Goal: Transaction & Acquisition: Subscribe to service/newsletter

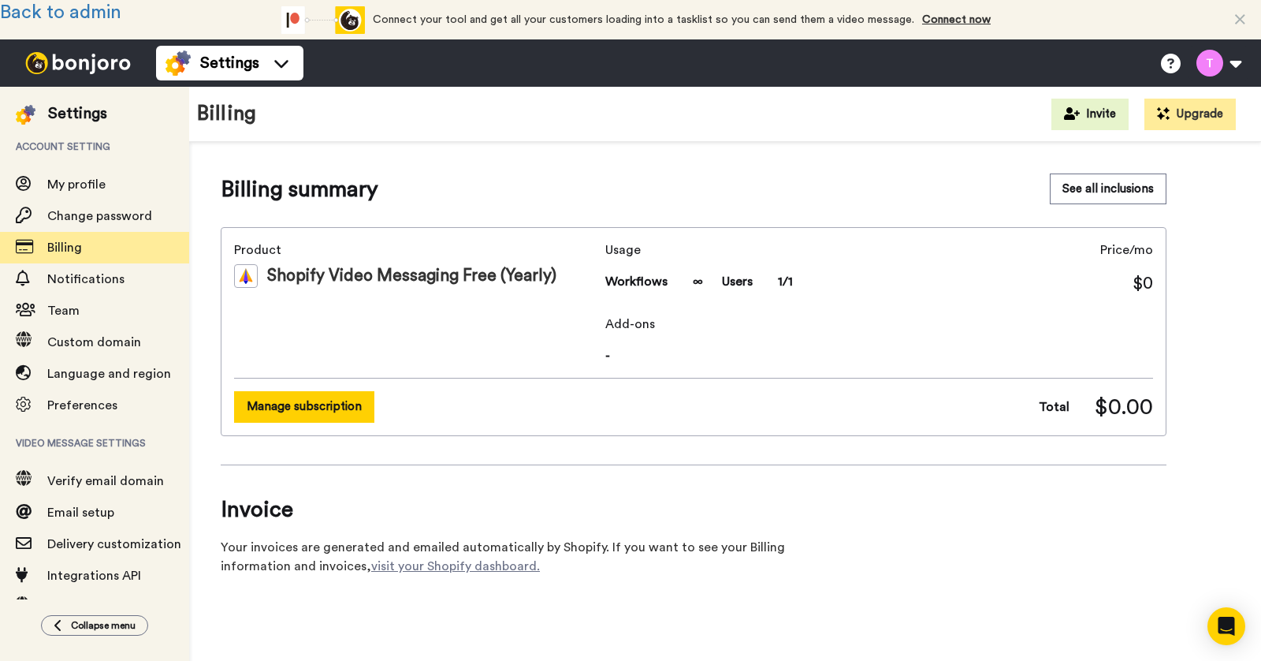
click at [318, 404] on button "Manage subscription" at bounding box center [304, 406] width 140 height 31
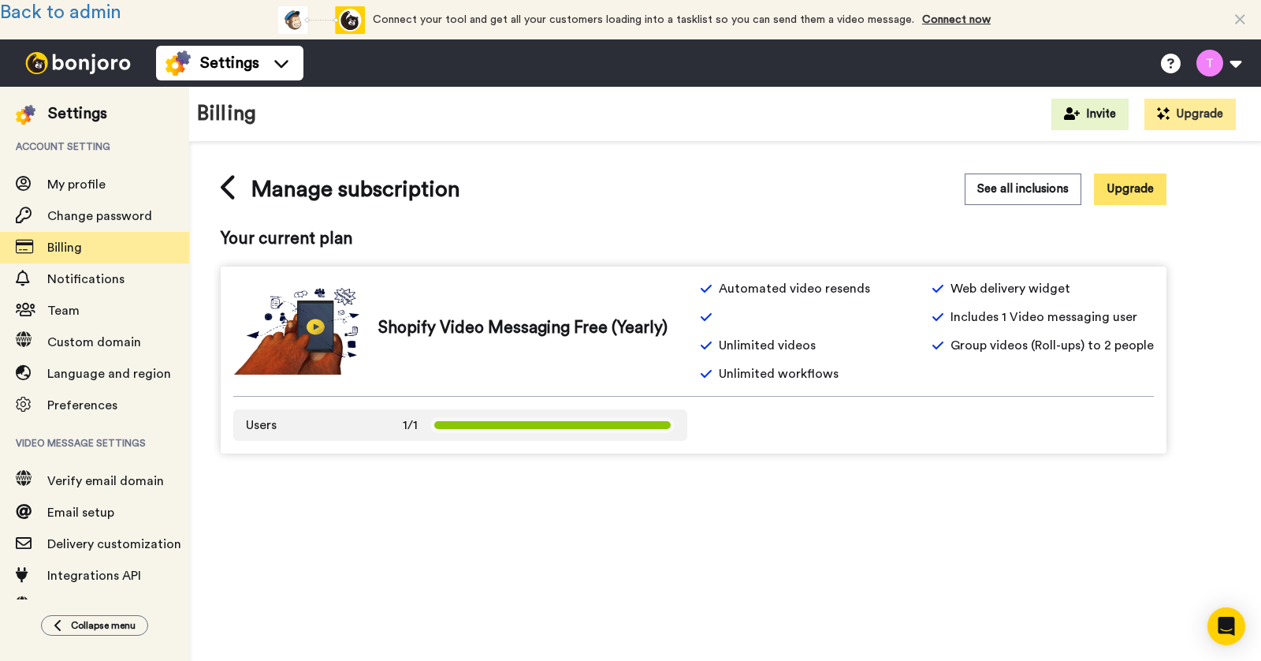
click at [1125, 192] on button "Upgrade" at bounding box center [1130, 188] width 73 height 31
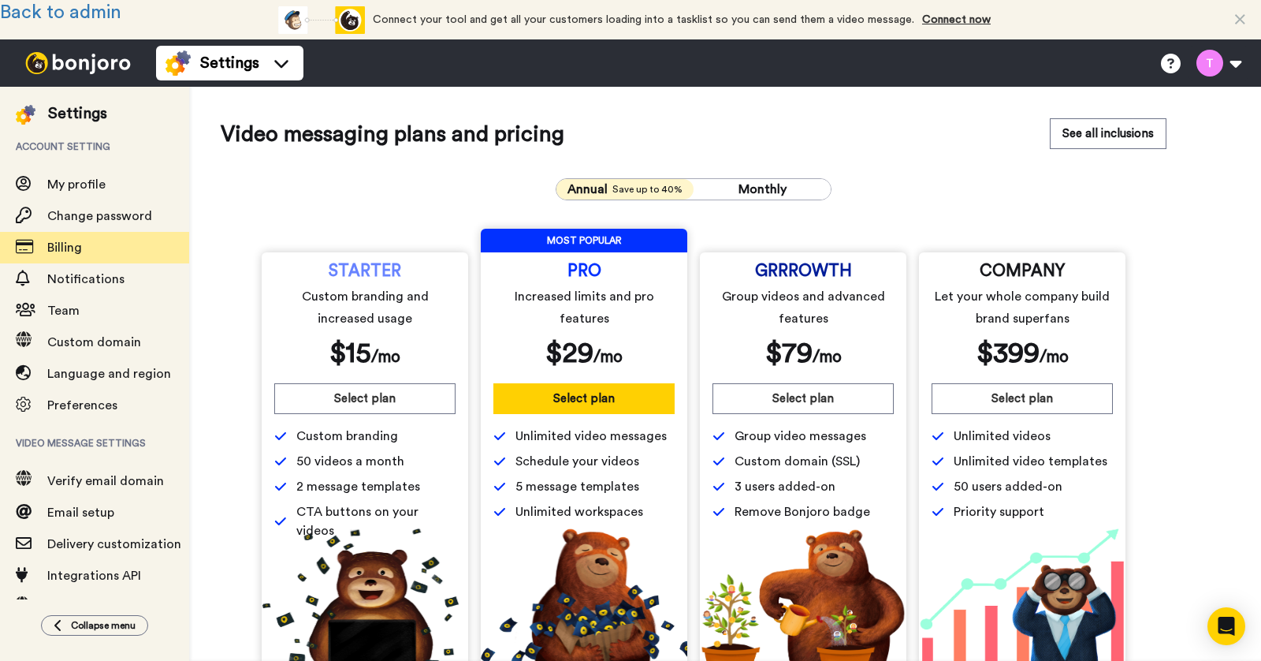
click at [798, 437] on span "Group video messages" at bounding box center [801, 435] width 132 height 19
copy div "Group video messages"
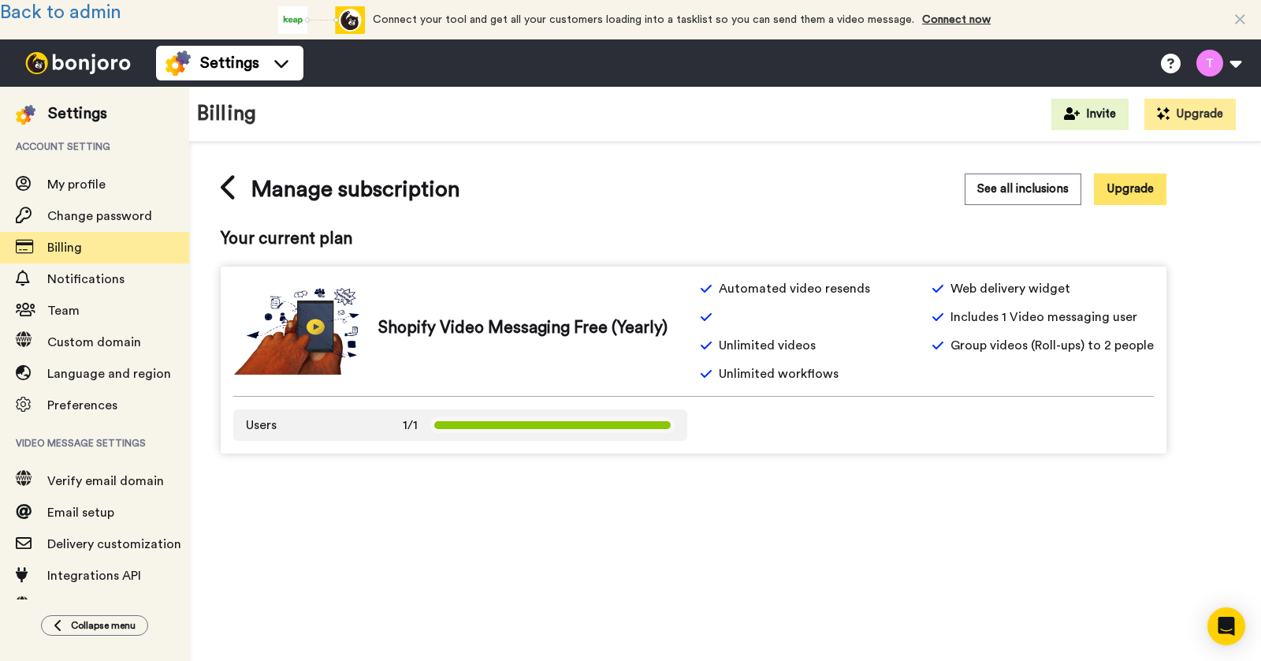
click at [1126, 179] on button "Upgrade" at bounding box center [1130, 188] width 73 height 31
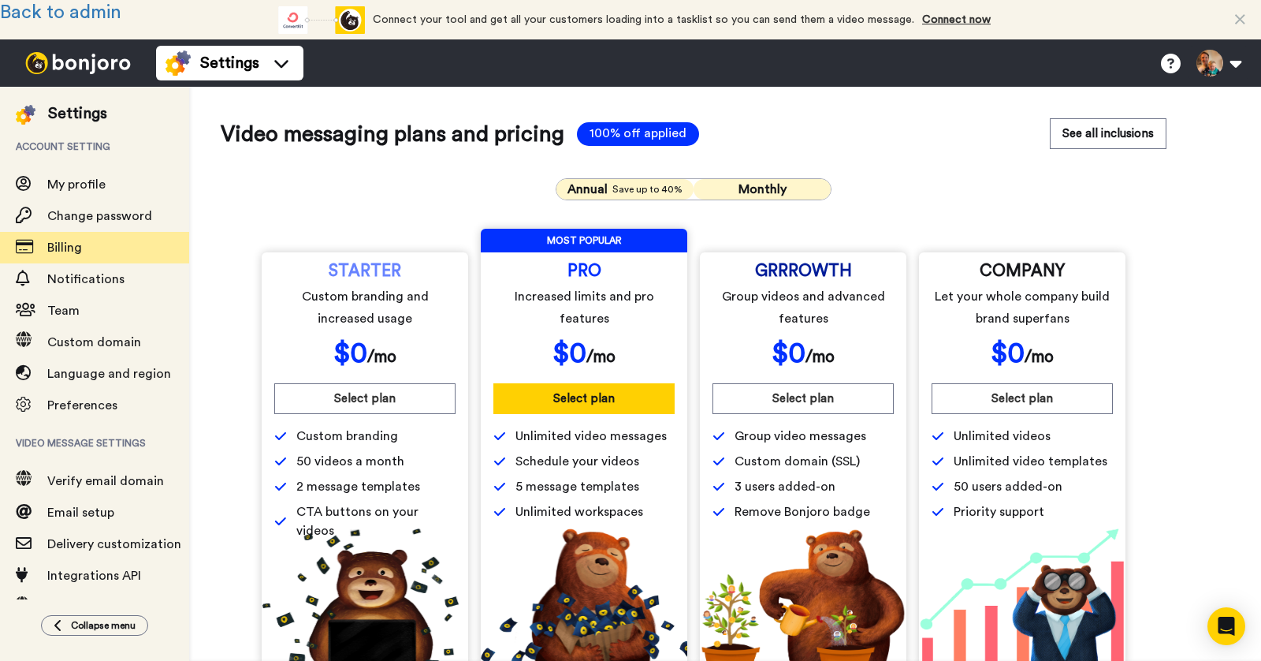
click at [743, 188] on span "Monthly" at bounding box center [763, 189] width 48 height 13
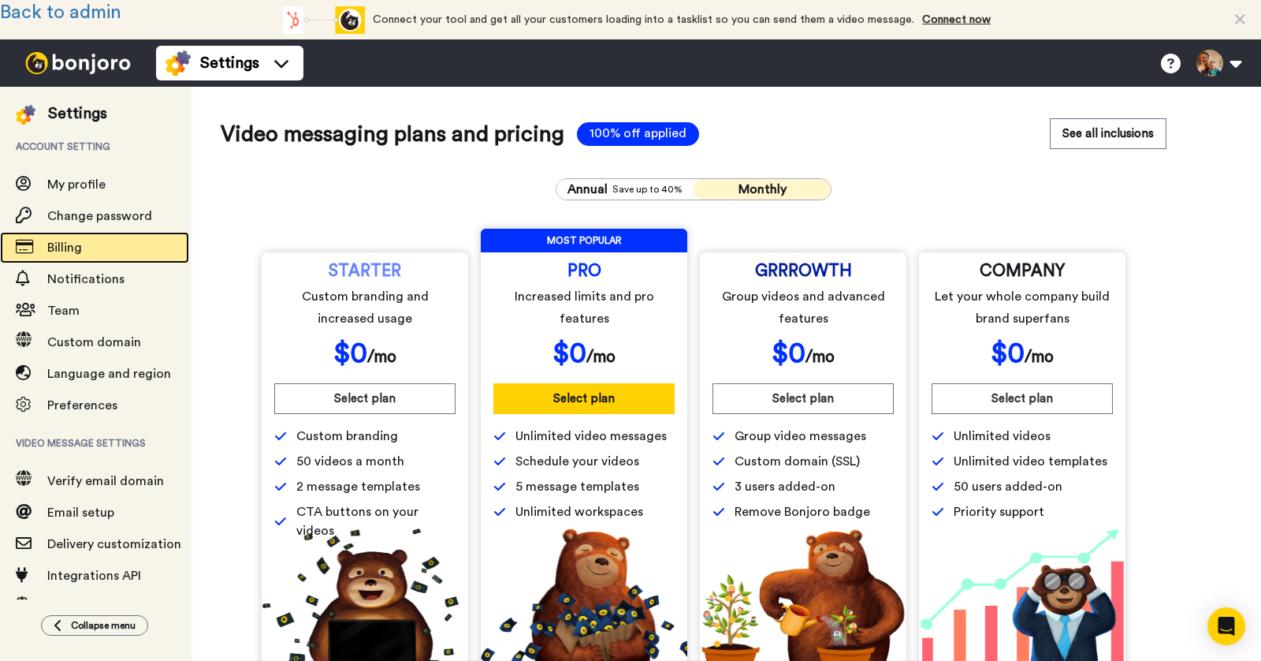
click at [127, 242] on span "Billing" at bounding box center [118, 247] width 142 height 19
click at [102, 246] on span "Billing" at bounding box center [118, 247] width 142 height 19
click at [1228, 78] on button at bounding box center [1219, 63] width 60 height 35
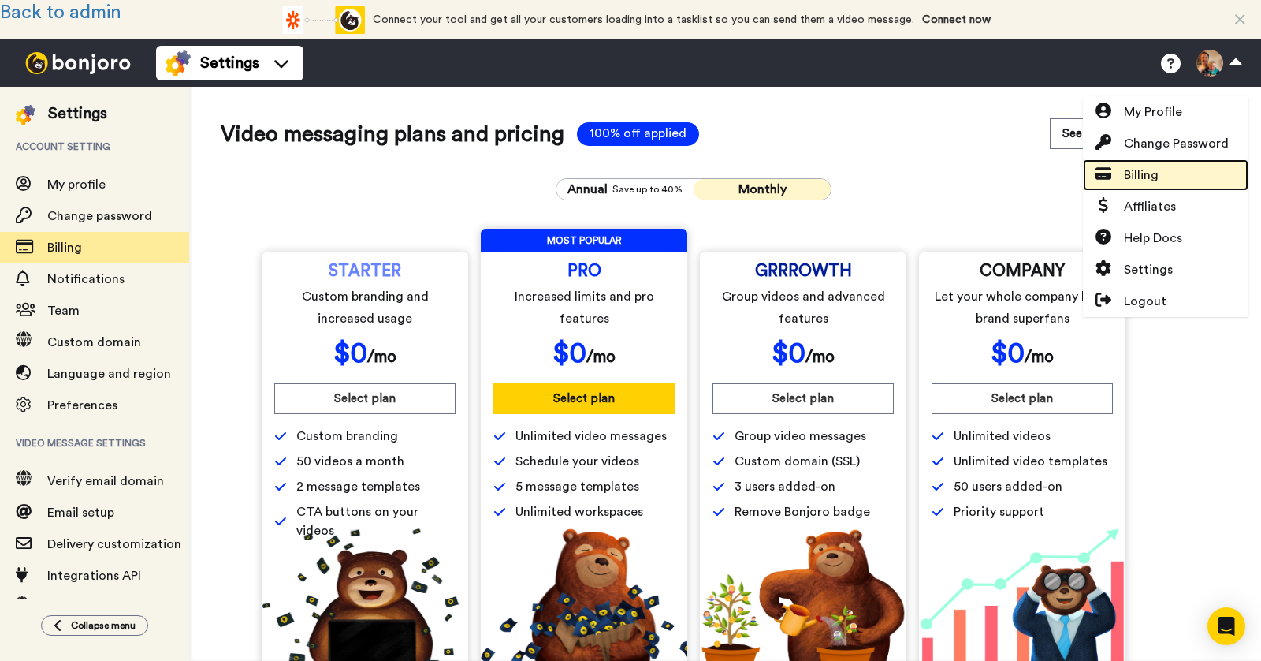
click at [1144, 175] on span "Billing" at bounding box center [1141, 175] width 35 height 19
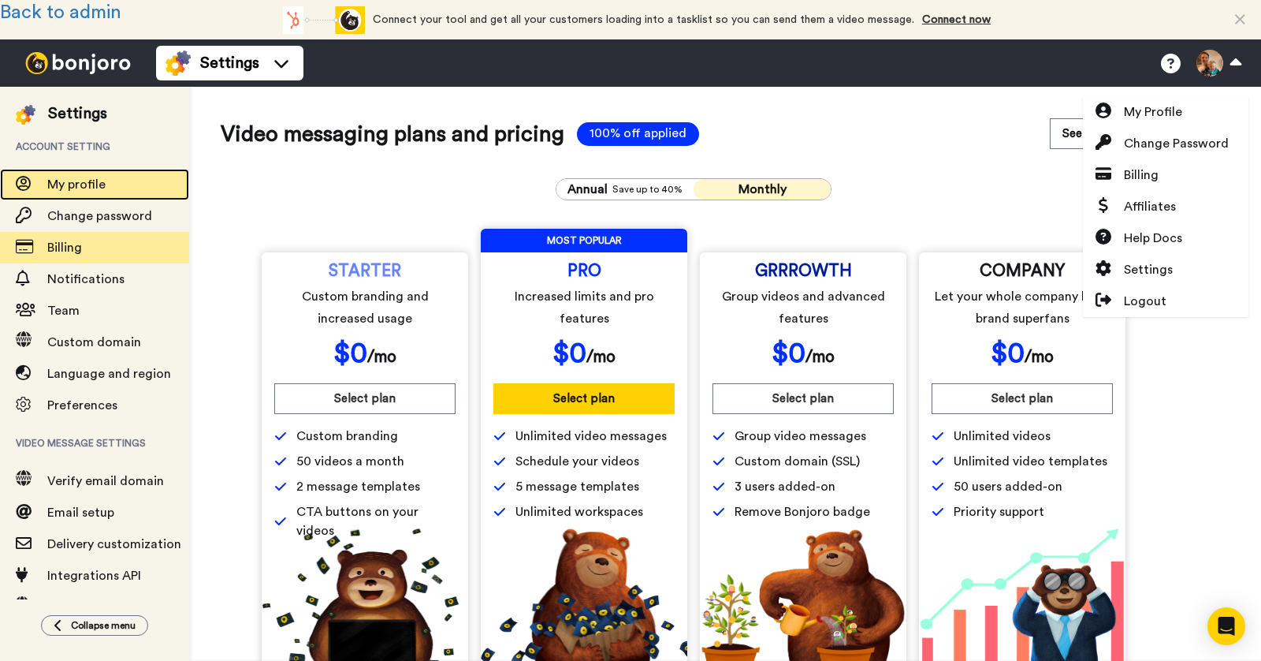
click at [99, 182] on span "My profile" at bounding box center [76, 184] width 58 height 13
